Goal: Task Accomplishment & Management: Complete application form

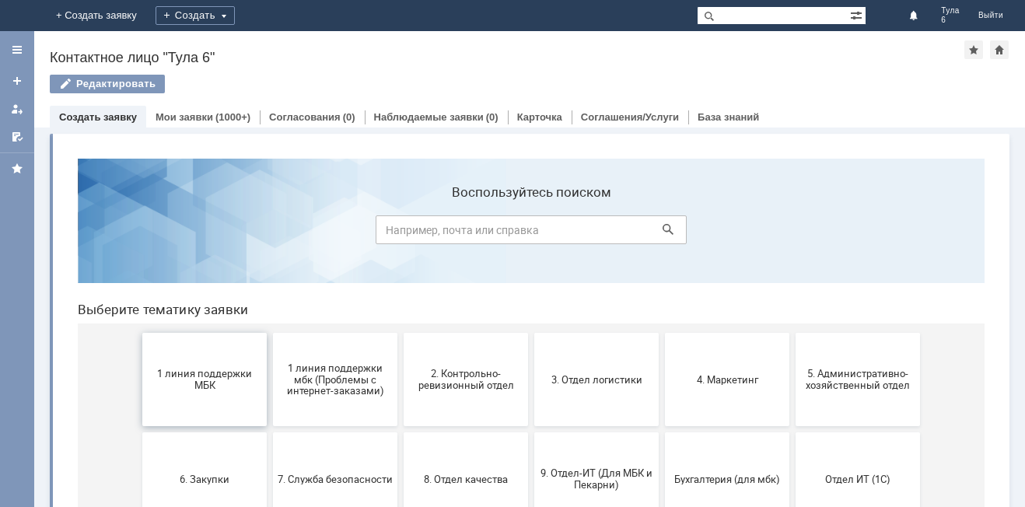
click at [197, 380] on span "1 линия поддержки МБК" at bounding box center [204, 379] width 115 height 23
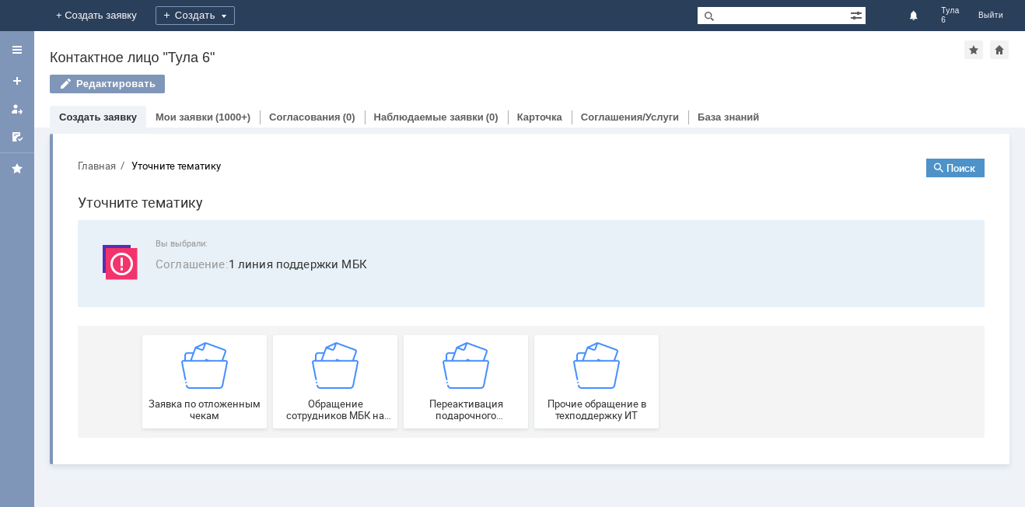
click at [197, 380] on img at bounding box center [204, 365] width 47 height 47
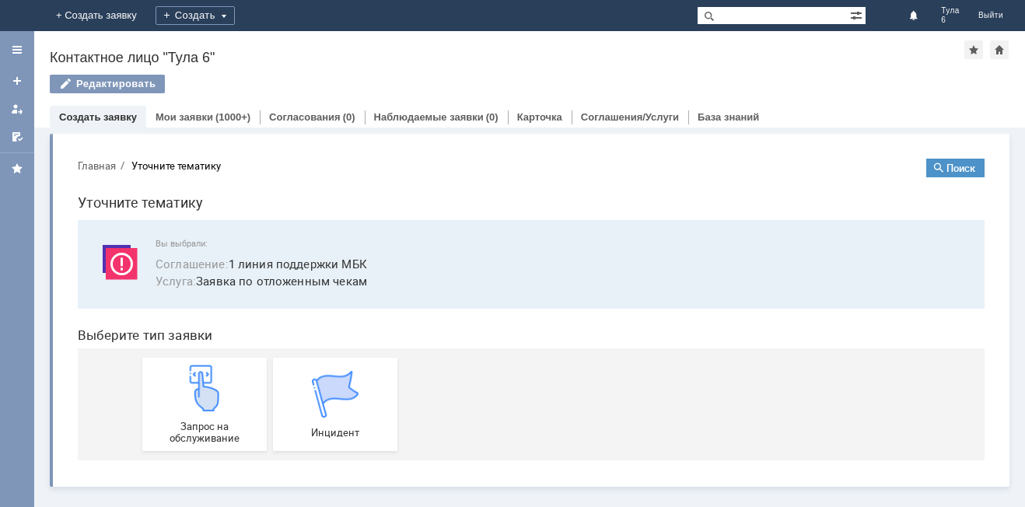
click at [197, 380] on img at bounding box center [204, 388] width 47 height 47
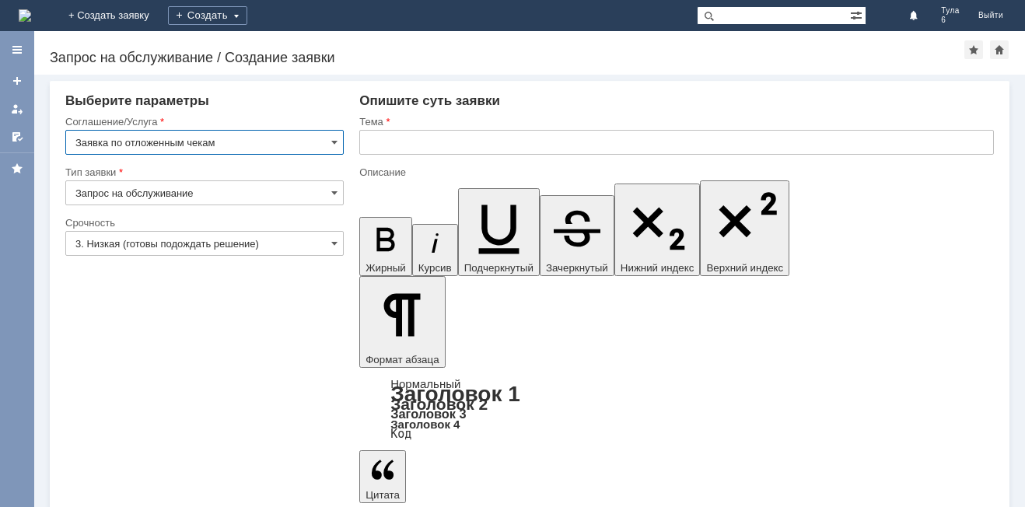
click at [128, 239] on input "3. Низкая (готовы подождать решение)" at bounding box center [204, 243] width 278 height 25
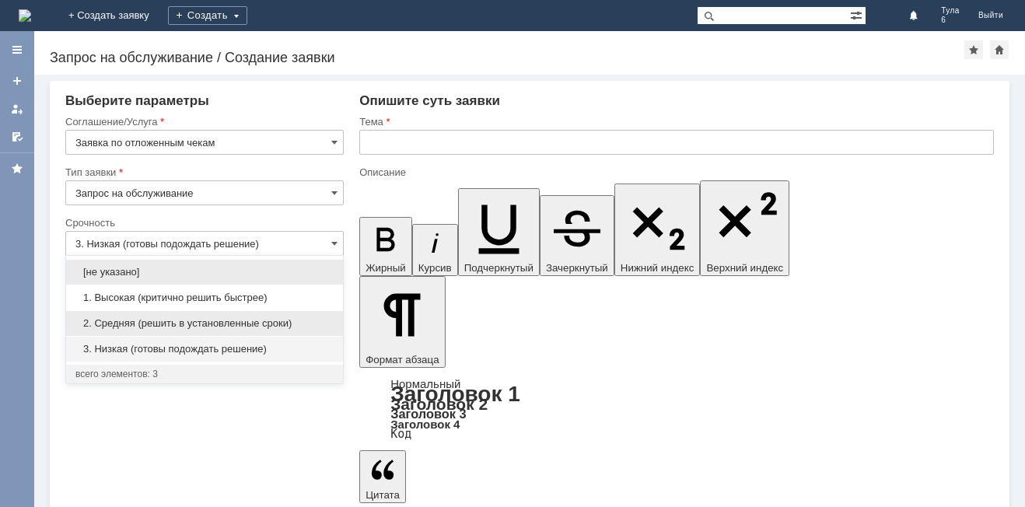
click at [126, 318] on span "2. Средняя (решить в установленные сроки)" at bounding box center [204, 323] width 258 height 12
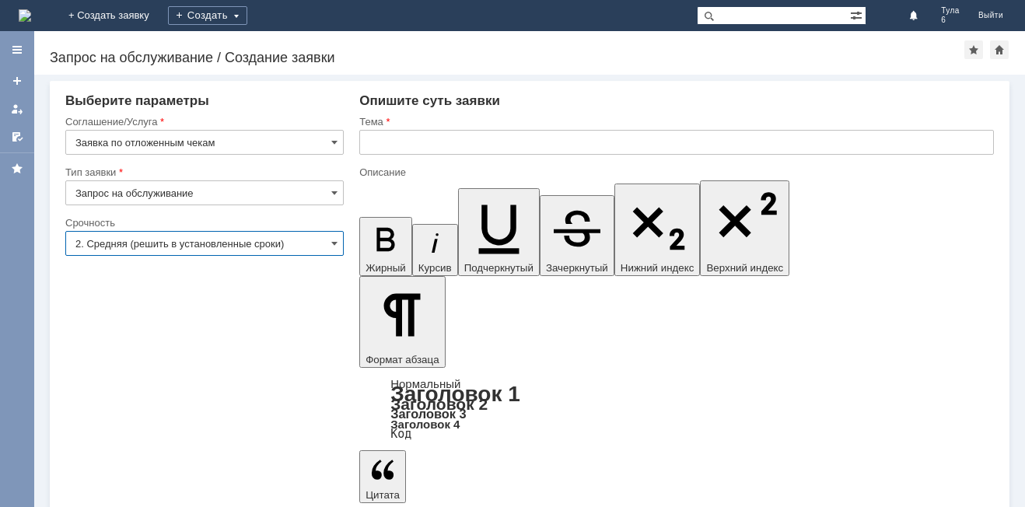
type input "2. Средняя (решить в установленные сроки)"
click at [378, 141] on input "text" at bounding box center [676, 142] width 634 height 25
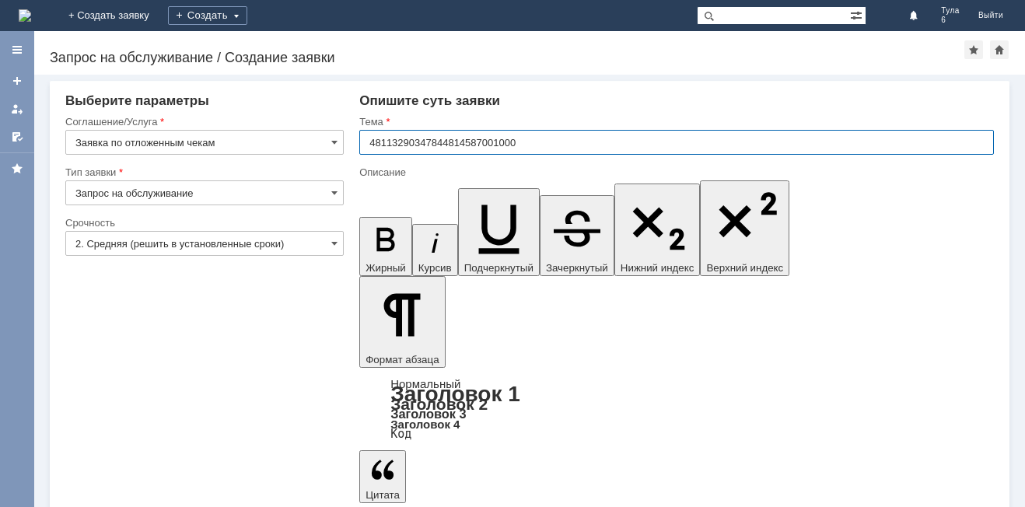
type input "48113290347844814587001000"
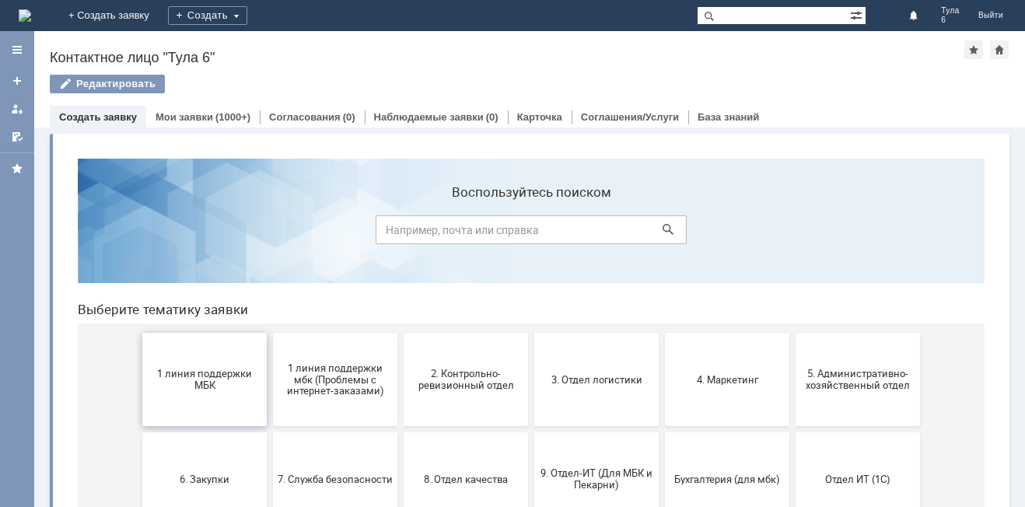
click at [203, 379] on span "1 линия поддержки МБК" at bounding box center [204, 379] width 115 height 23
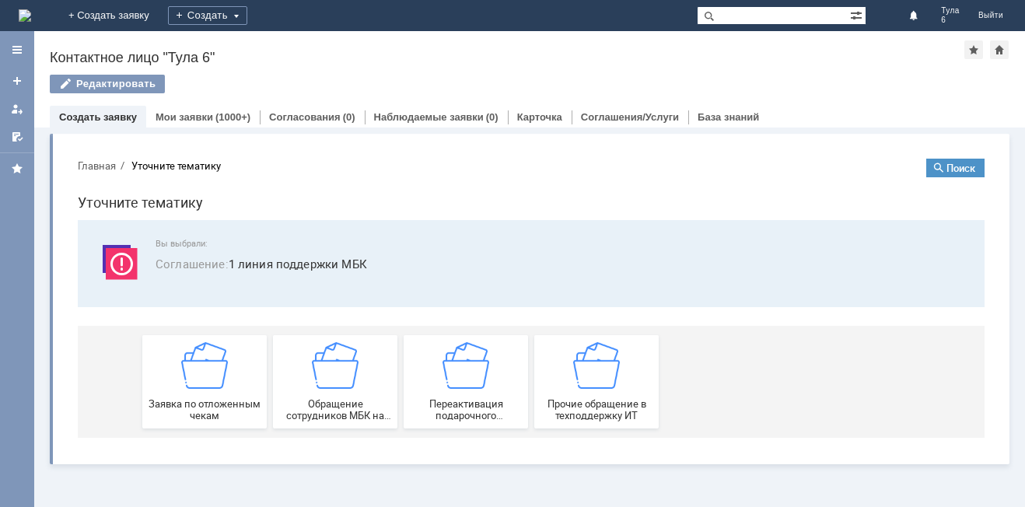
click at [203, 379] on img at bounding box center [204, 365] width 47 height 47
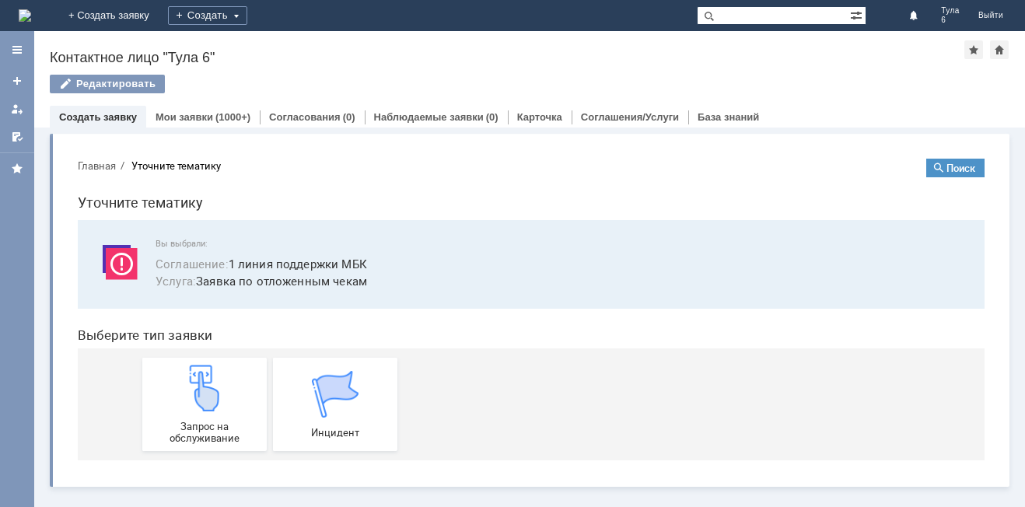
click at [203, 379] on img at bounding box center [204, 388] width 47 height 47
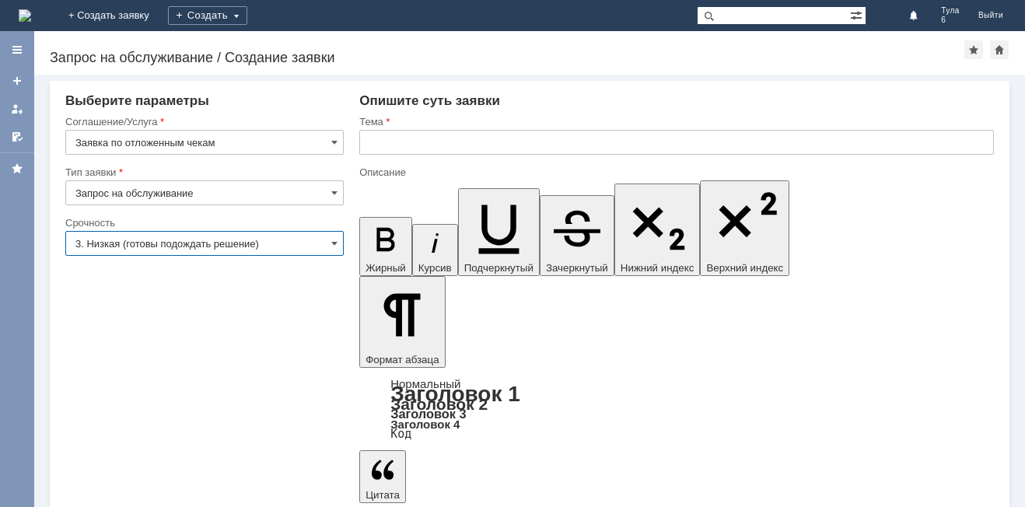
click at [176, 239] on input "3. Низкая (готовы подождать решение)" at bounding box center [204, 243] width 278 height 25
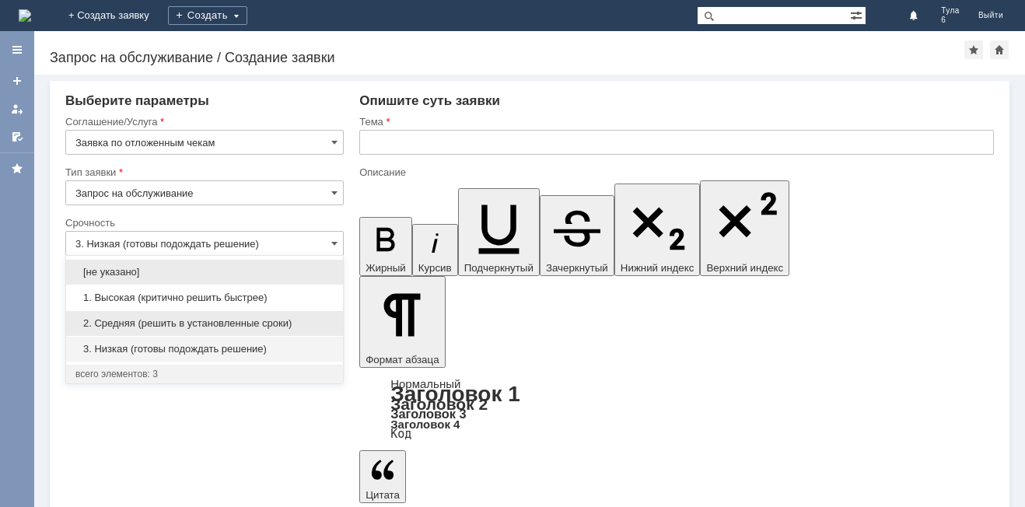
click at [173, 320] on span "2. Средняя (решить в установленные сроки)" at bounding box center [204, 323] width 258 height 12
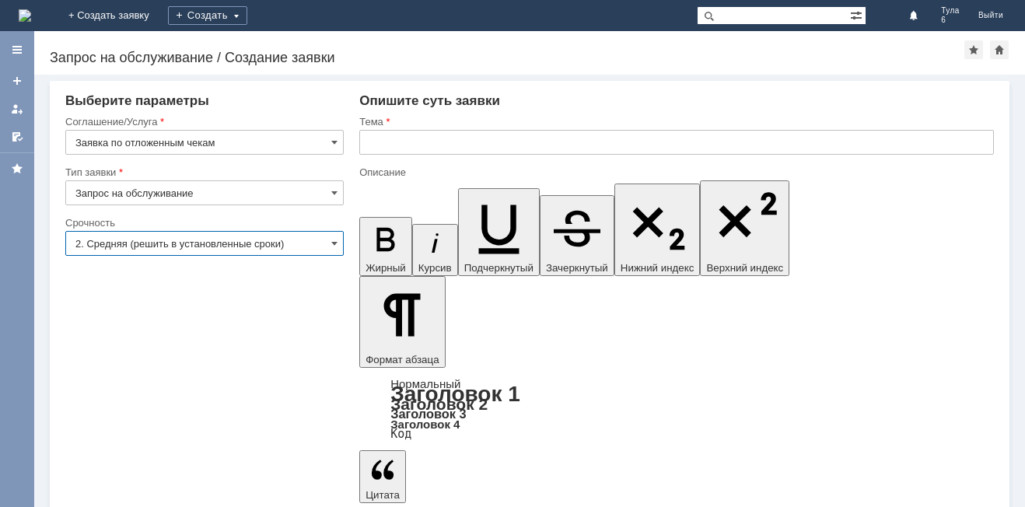
type input "2. Средняя (решить в установленные сроки)"
click at [371, 144] on input "text" at bounding box center [676, 142] width 634 height 25
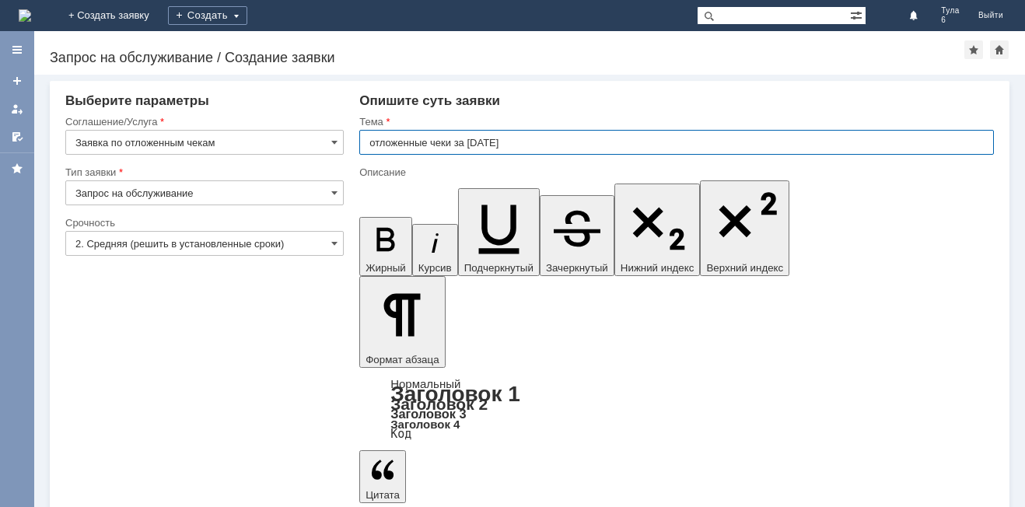
type input "отложенные чеки за [DATE]"
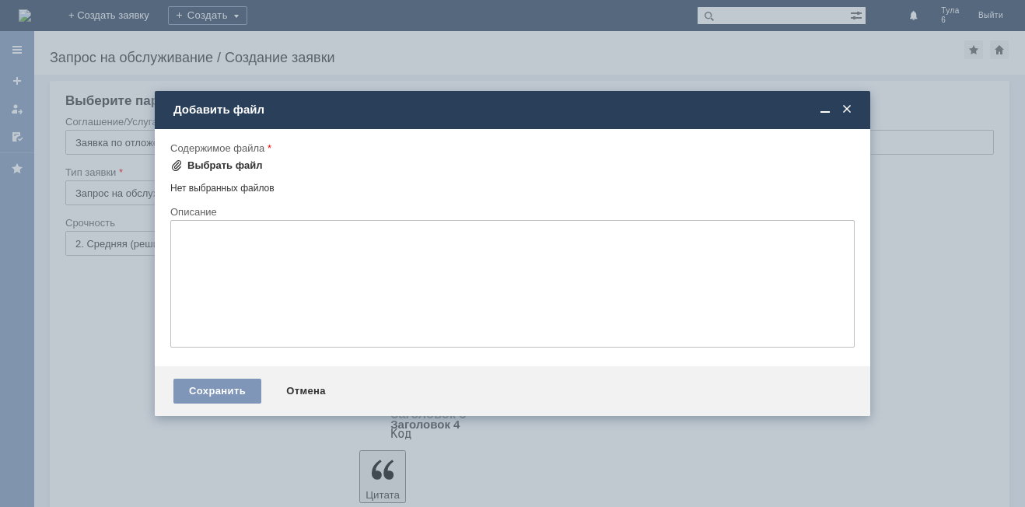
click at [181, 162] on span at bounding box center [176, 165] width 12 height 12
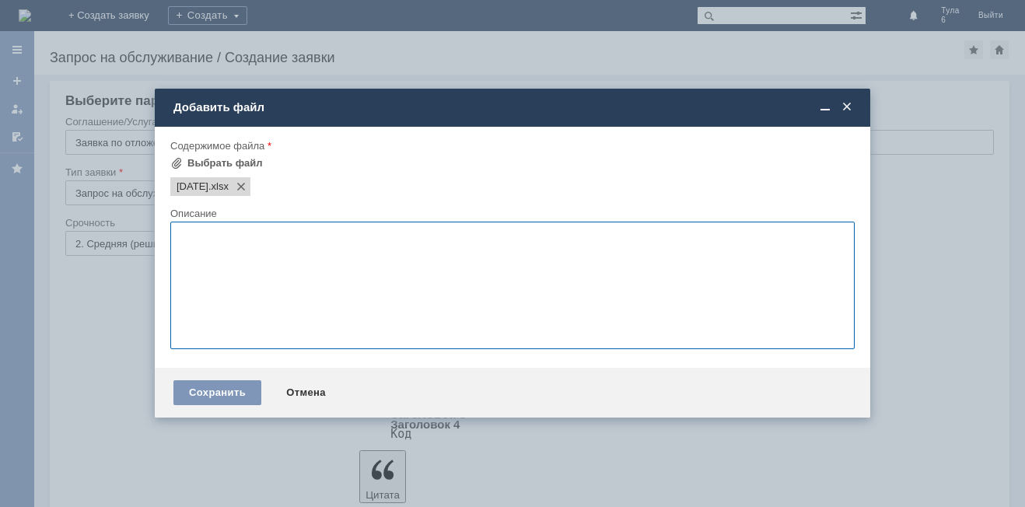
click at [197, 241] on textarea at bounding box center [512, 285] width 684 height 127
type textarea "отложенные чеки"
click at [244, 388] on div "Сохранить" at bounding box center [217, 392] width 88 height 25
